Goal: Information Seeking & Learning: Check status

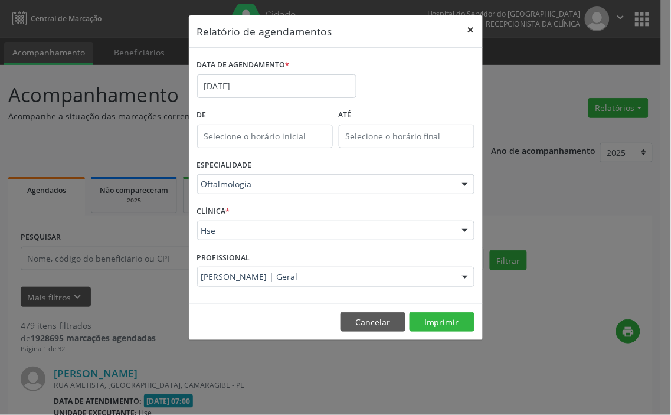
click at [468, 28] on button "×" at bounding box center [471, 29] width 24 height 29
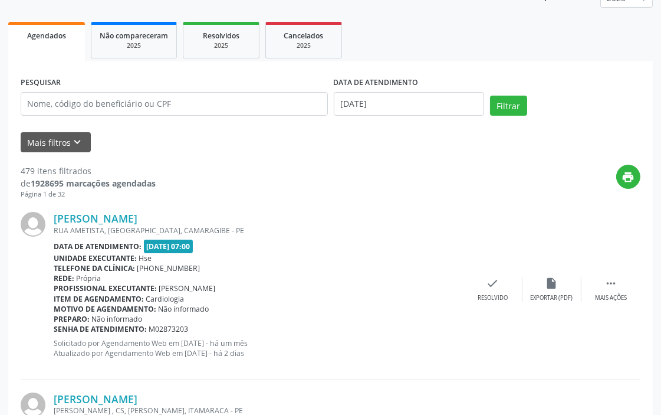
scroll to position [131, 0]
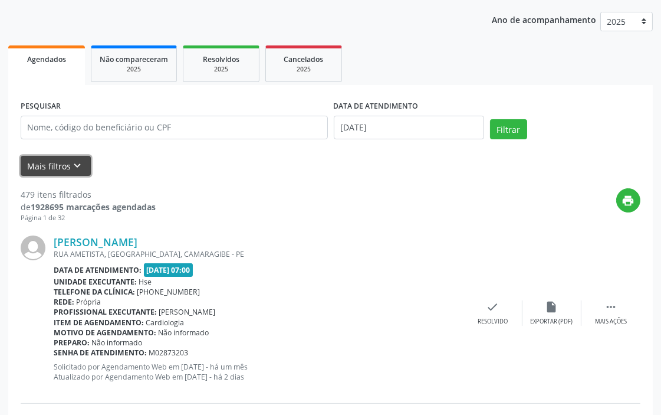
click at [50, 164] on button "Mais filtros keyboard_arrow_down" at bounding box center [56, 166] width 70 height 21
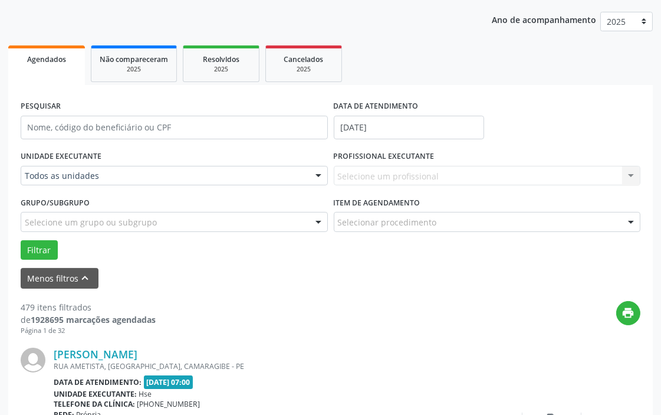
click at [386, 174] on div "Selecione um profissional Nenhum resultado encontrado para: " " Não há nenhuma …" at bounding box center [487, 176] width 307 height 20
click at [383, 171] on div "Selecione um profissional Nenhum resultado encontrado para: " " Não há nenhuma …" at bounding box center [487, 176] width 307 height 20
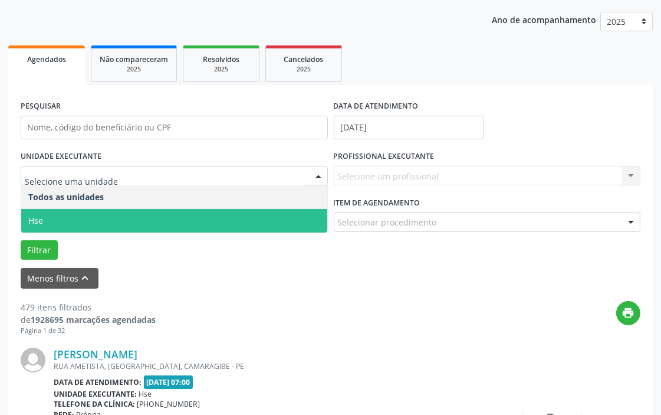
click at [78, 221] on span "Hse" at bounding box center [174, 221] width 306 height 24
click at [78, 221] on div "UNIDADE EXECUTANTE Todos as unidades Hse Nenhum resultado encontrado para: " " …" at bounding box center [331, 203] width 626 height 112
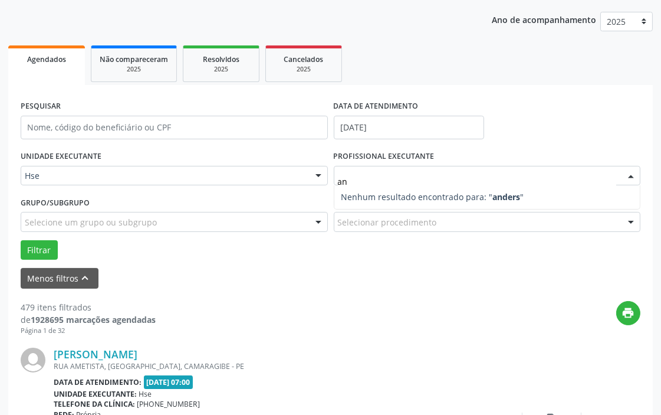
type input "a"
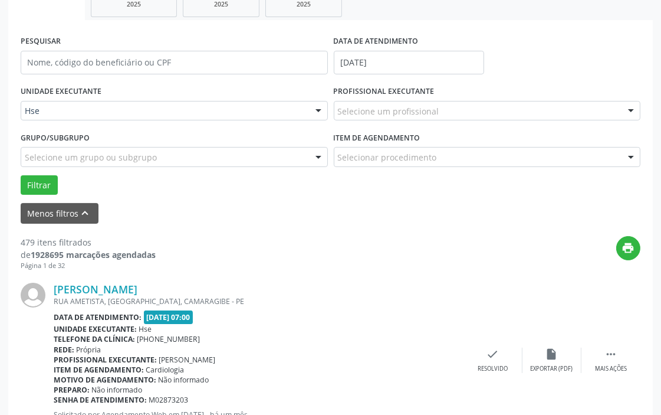
scroll to position [196, 0]
click at [35, 183] on button "Filtrar" at bounding box center [39, 185] width 37 height 20
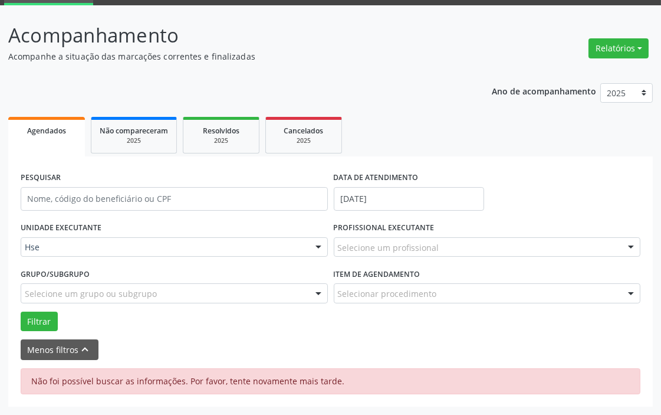
scroll to position [59, 0]
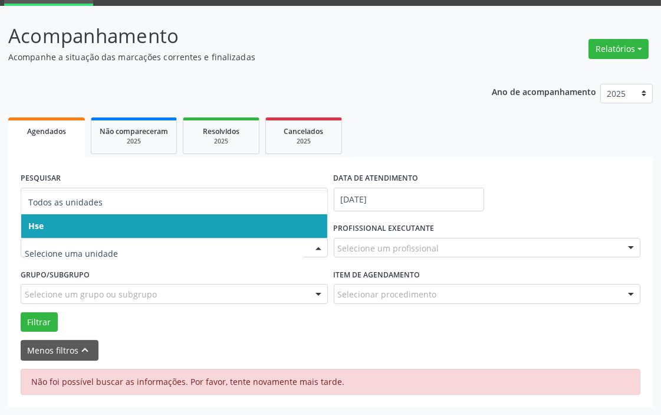
click at [65, 231] on span "Hse" at bounding box center [174, 226] width 306 height 24
click at [65, 231] on div "UNIDADE EXECUTANTE Todos as unidades Hse Nenhum resultado encontrado para: " " …" at bounding box center [174, 242] width 313 height 46
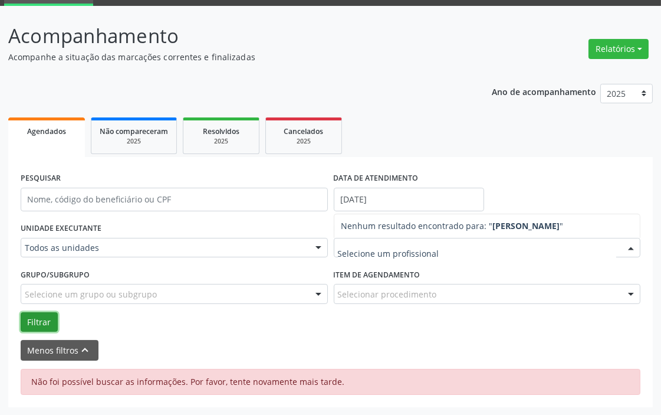
click at [31, 320] on button "Filtrar" at bounding box center [39, 322] width 37 height 20
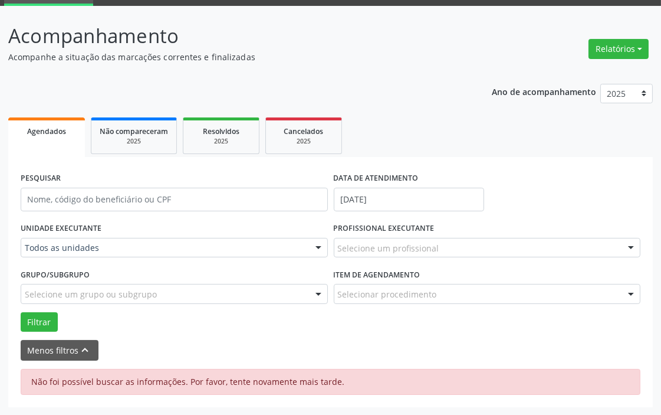
click at [54, 256] on div "Todos as unidades" at bounding box center [174, 248] width 307 height 20
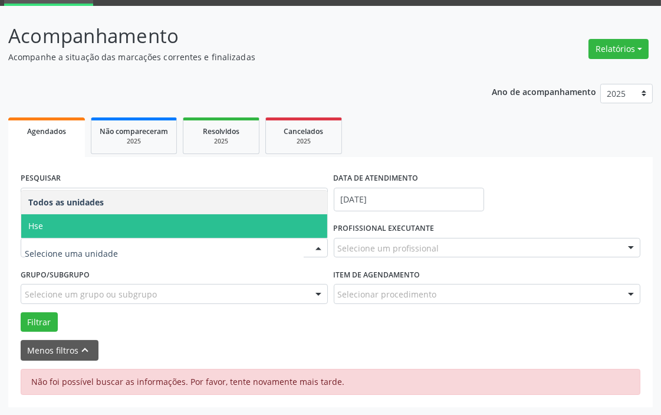
click at [68, 225] on span "Hse" at bounding box center [174, 226] width 306 height 24
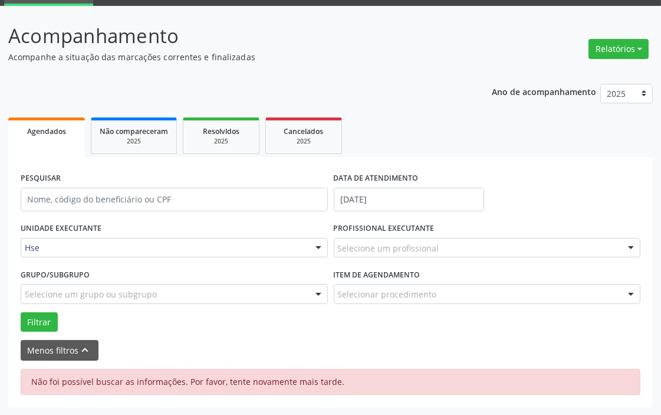
click at [68, 225] on div "UNIDADE EXECUTANTE Hse Todos as unidades Hse Nenhum resultado encontrado para: …" at bounding box center [174, 242] width 313 height 46
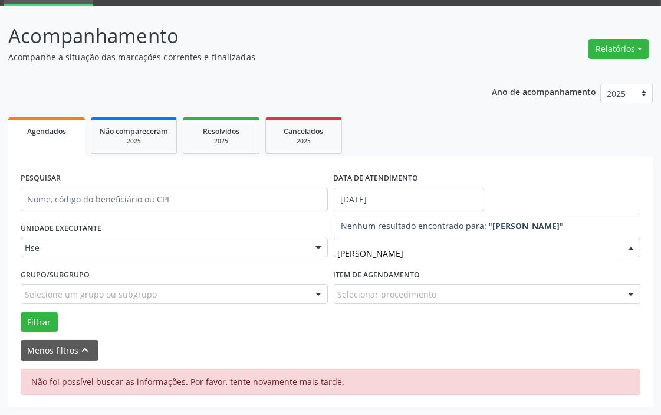
click at [526, 225] on strong "[PERSON_NAME]" at bounding box center [526, 225] width 67 height 11
click at [50, 350] on button "Menos filtros keyboard_arrow_up" at bounding box center [60, 350] width 78 height 21
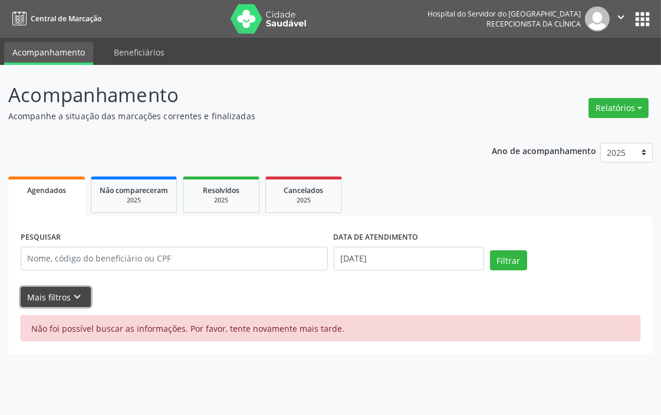
scroll to position [0, 0]
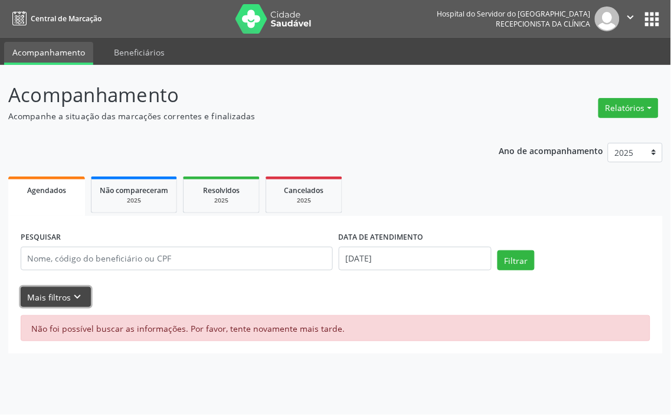
click at [66, 300] on button "Mais filtros keyboard_arrow_down" at bounding box center [56, 297] width 70 height 21
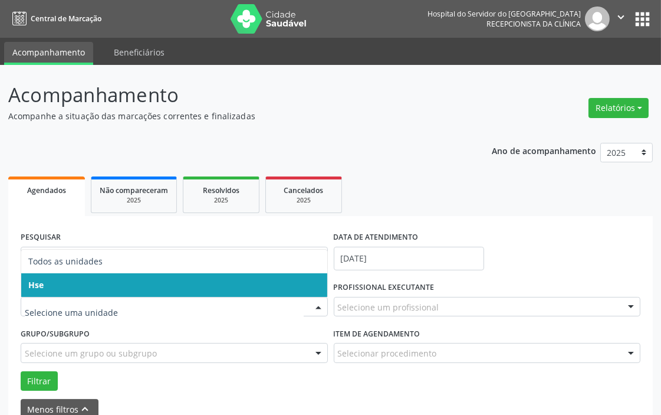
click at [63, 283] on span "Hse" at bounding box center [174, 285] width 306 height 24
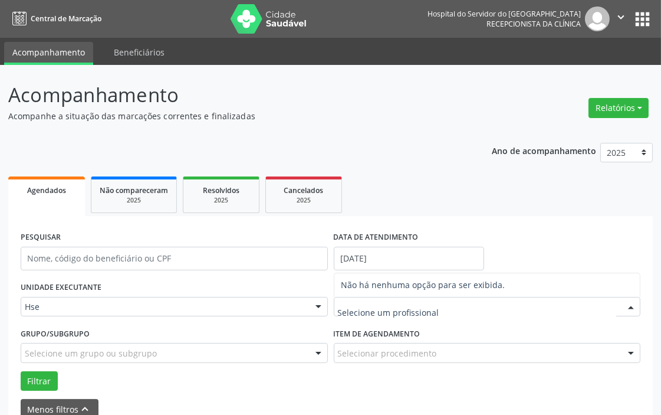
click at [349, 310] on input "text" at bounding box center [477, 313] width 279 height 24
type input "[PERSON_NAME]"
click at [378, 314] on input "[PERSON_NAME]" at bounding box center [477, 313] width 279 height 24
click at [379, 311] on input "[PERSON_NAME]" at bounding box center [477, 313] width 279 height 24
click at [545, 284] on strong "[PERSON_NAME]" at bounding box center [526, 284] width 67 height 11
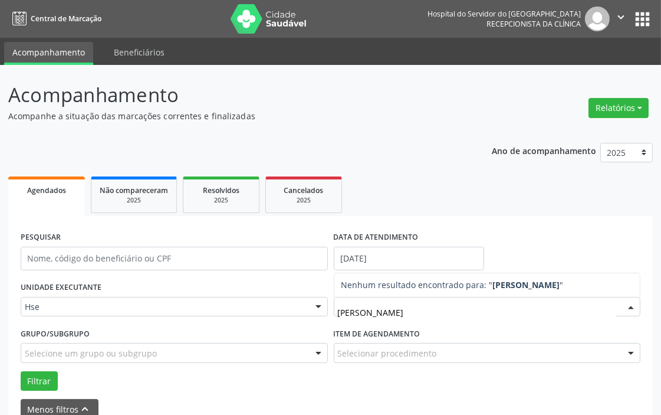
click at [545, 281] on strong "[PERSON_NAME]" at bounding box center [526, 284] width 67 height 11
click at [364, 258] on input "[DATE]" at bounding box center [409, 259] width 150 height 24
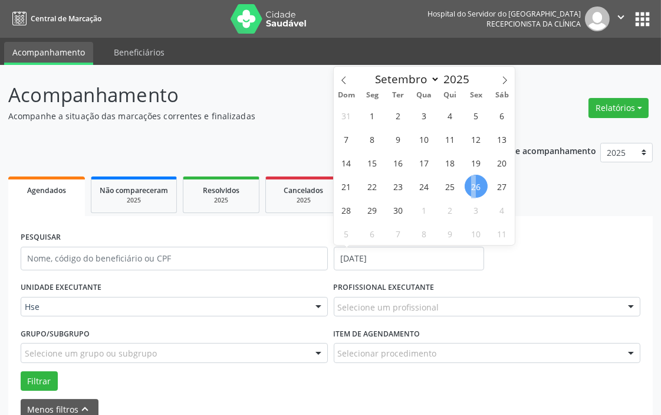
click at [474, 183] on span "26" at bounding box center [476, 186] width 23 height 23
type input "[DATE]"
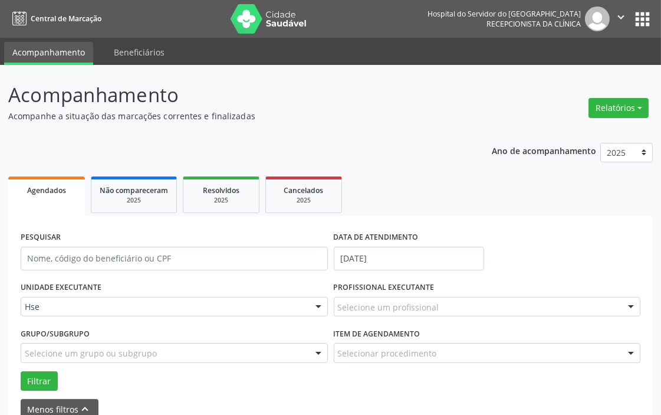
click at [365, 299] on div "Selecione um profissional" at bounding box center [487, 307] width 307 height 20
click at [389, 314] on input "[PERSON_NAME]" at bounding box center [477, 313] width 279 height 24
click at [391, 314] on input "[PERSON_NAME]" at bounding box center [477, 313] width 279 height 24
click at [407, 313] on input "[PERSON_NAME]" at bounding box center [477, 313] width 279 height 24
type input "[PERSON_NAME]"
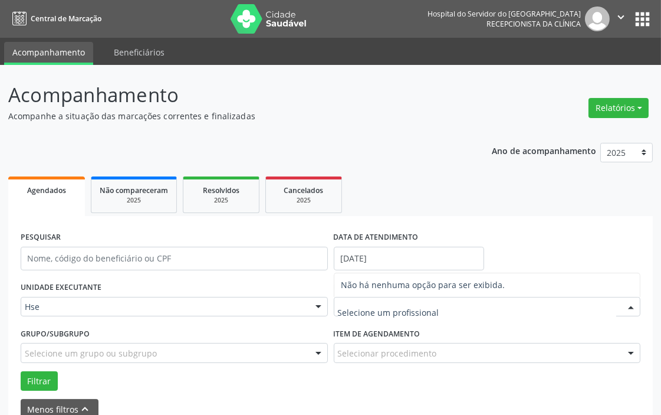
click at [397, 303] on input "text" at bounding box center [477, 313] width 279 height 24
click at [397, 304] on input "text" at bounding box center [477, 313] width 279 height 24
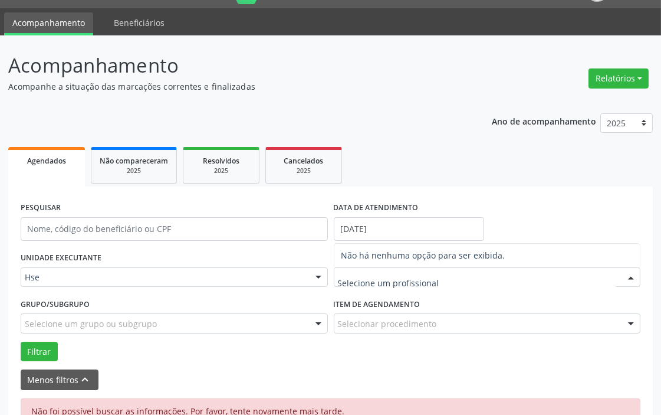
scroll to position [59, 0]
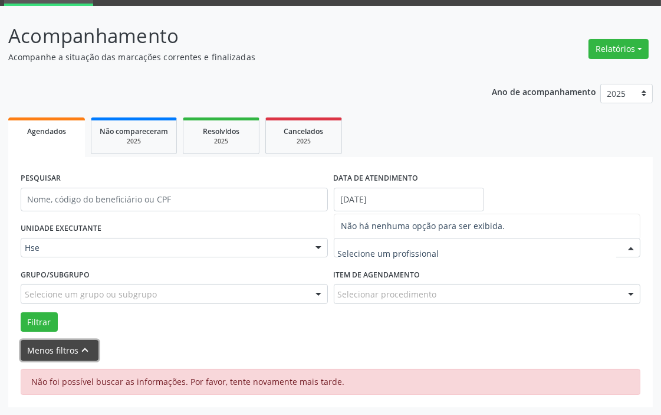
click at [46, 348] on button "Menos filtros keyboard_arrow_up" at bounding box center [60, 350] width 78 height 21
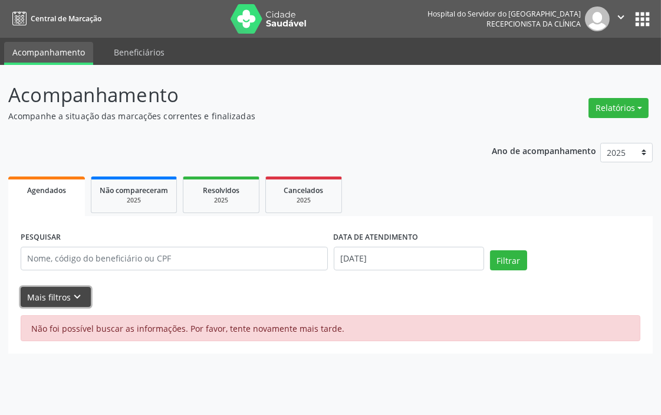
scroll to position [0, 0]
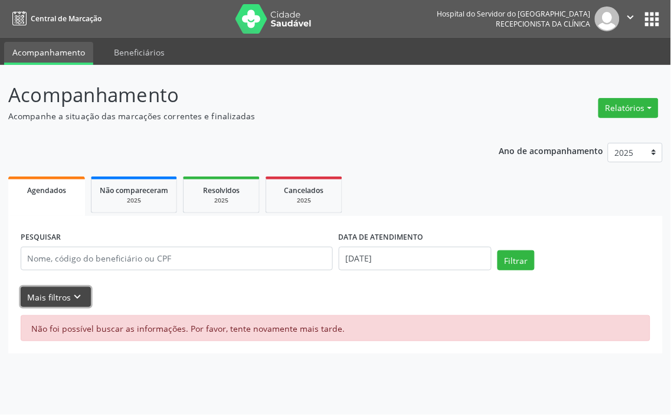
click at [46, 348] on div "PESQUISAR DATA DE ATENDIMENTO [DATE] Filtrar UNIDADE EXECUTANTE Hse Todos as un…" at bounding box center [335, 284] width 654 height 137
click at [54, 291] on button "Mais filtros keyboard_arrow_down" at bounding box center [56, 297] width 70 height 21
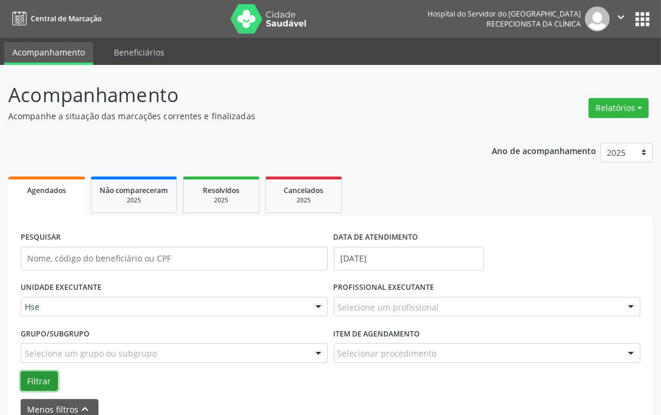
click at [40, 371] on button "Filtrar" at bounding box center [39, 381] width 37 height 20
click at [354, 294] on label "PROFISSIONAL EXECUTANTE" at bounding box center [384, 287] width 101 height 18
click at [550, 204] on ul "Agendados Não compareceram 2025 Resolvidos 2025 Cancelados 2025" at bounding box center [330, 194] width 645 height 42
type input "anerson lop"
